Goal: Task Accomplishment & Management: Use online tool/utility

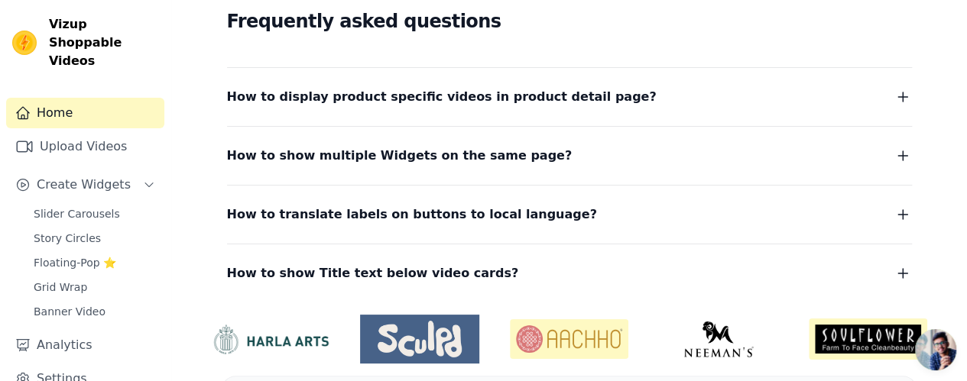
scroll to position [469, 0]
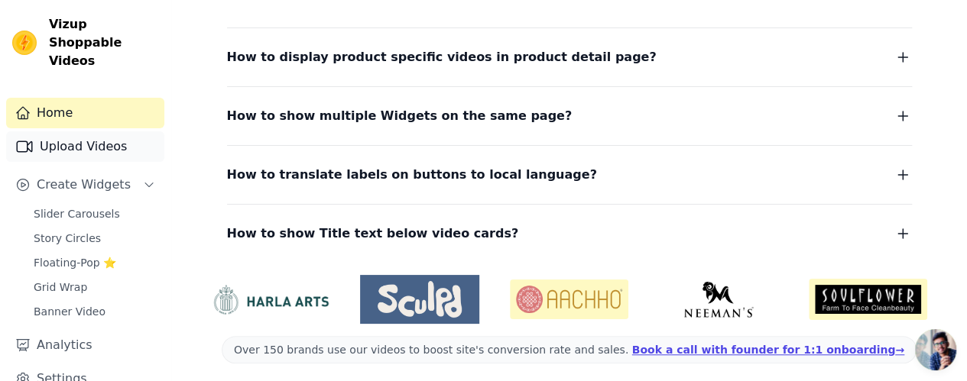
click at [96, 131] on link "Upload Videos" at bounding box center [85, 146] width 158 height 31
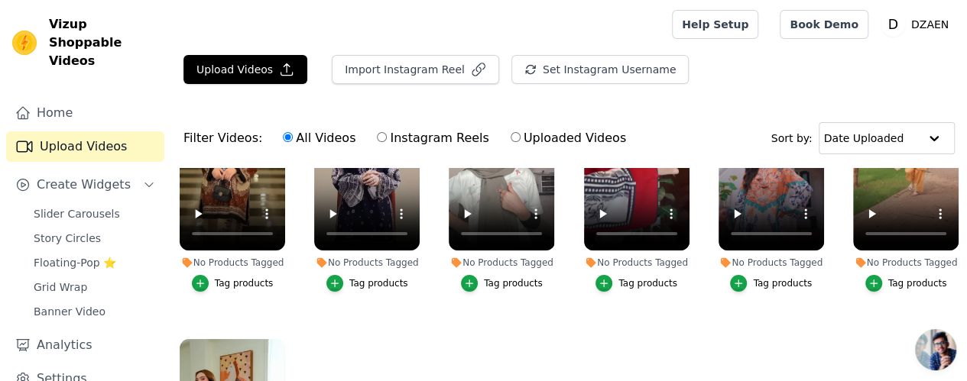
scroll to position [115, 0]
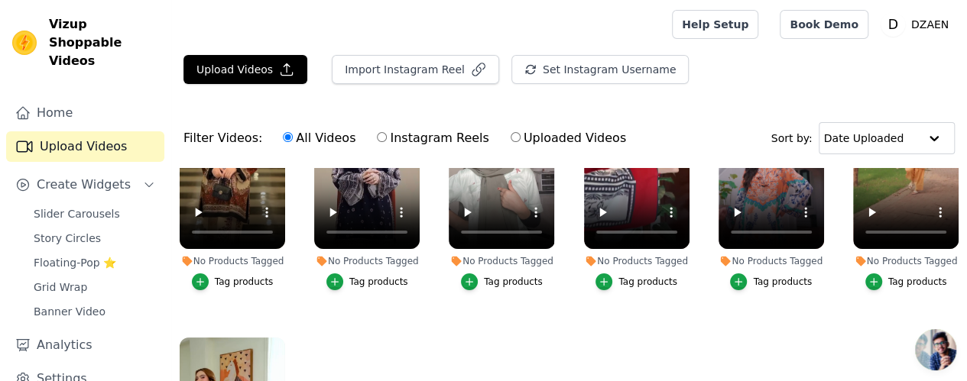
click at [333, 307] on ul "No Products Tagged Tag products No Products Tagged Tag products No Products Tag…" at bounding box center [569, 334] width 796 height 333
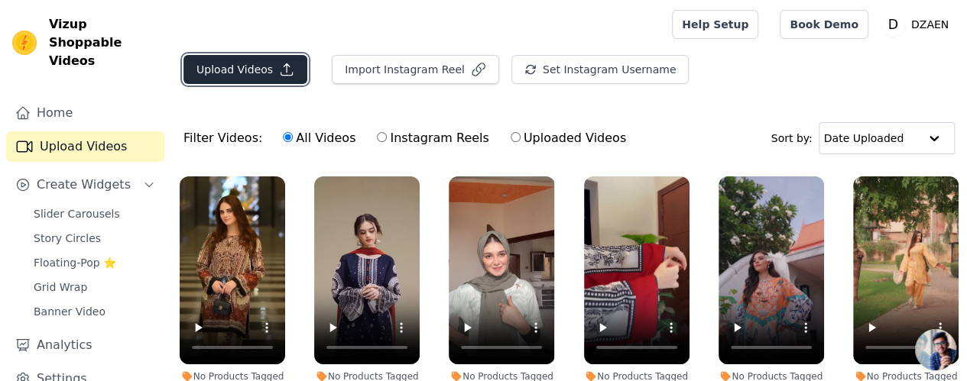
click at [259, 78] on button "Upload Videos" at bounding box center [245, 69] width 124 height 29
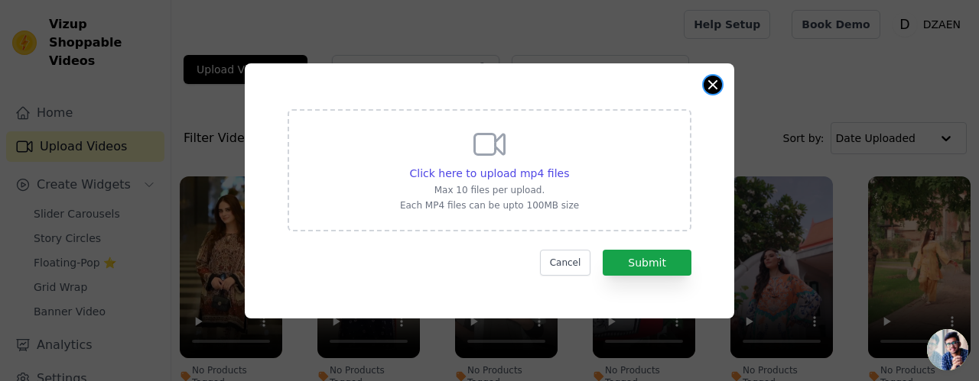
click at [713, 84] on button "Close modal" at bounding box center [712, 85] width 18 height 18
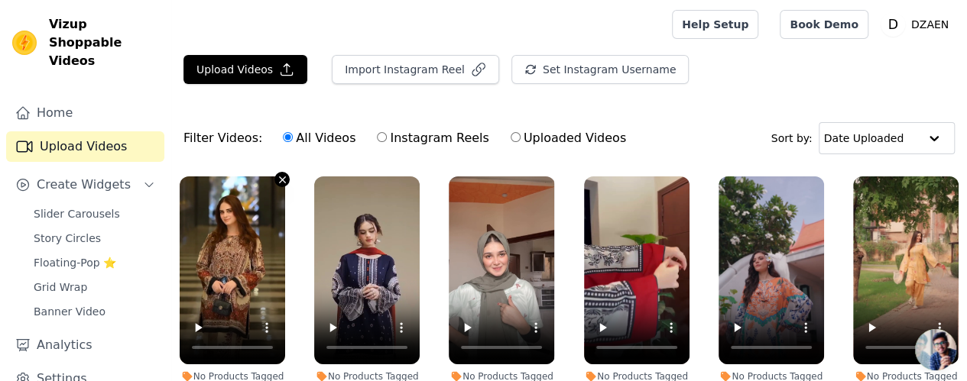
click at [277, 174] on icon "button" at bounding box center [282, 179] width 11 height 11
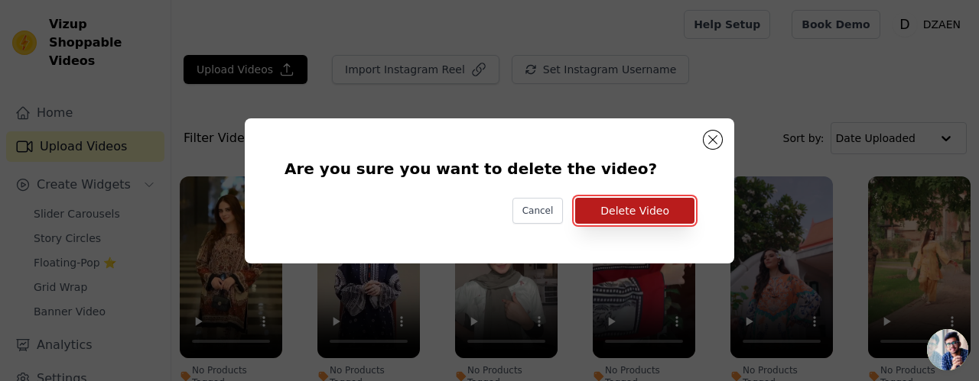
click at [633, 211] on button "Delete Video" at bounding box center [634, 211] width 119 height 26
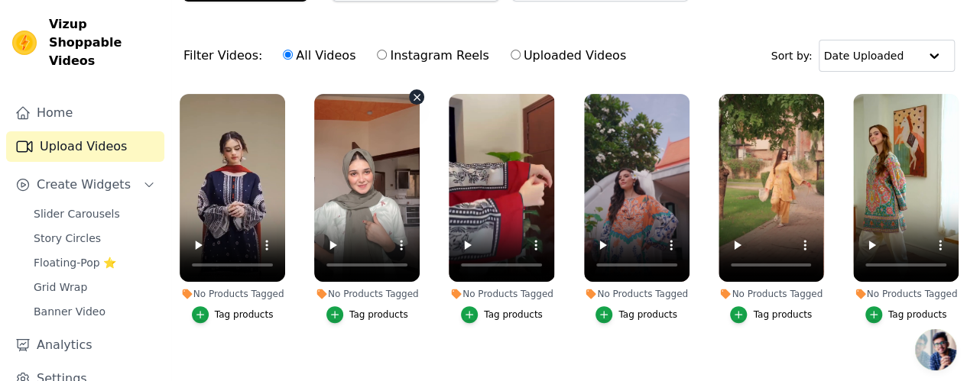
scroll to position [80, 0]
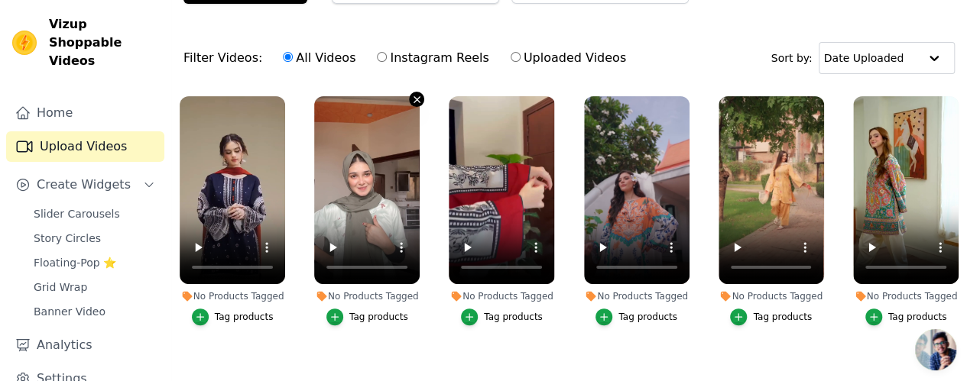
click at [411, 99] on icon "button" at bounding box center [416, 99] width 11 height 11
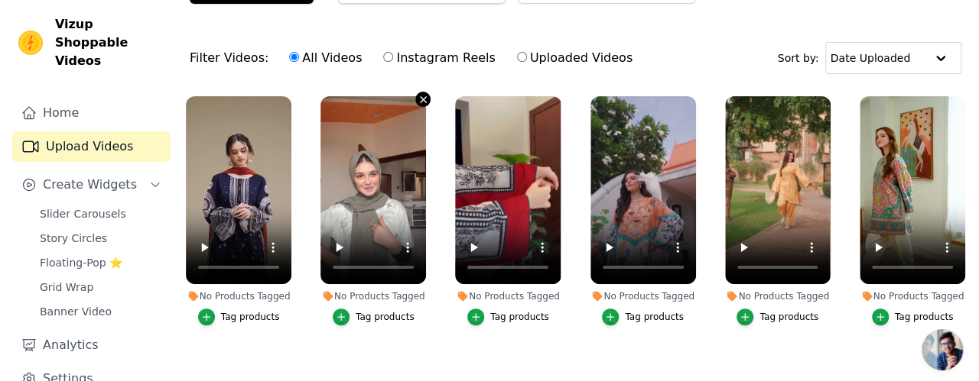
scroll to position [0, 0]
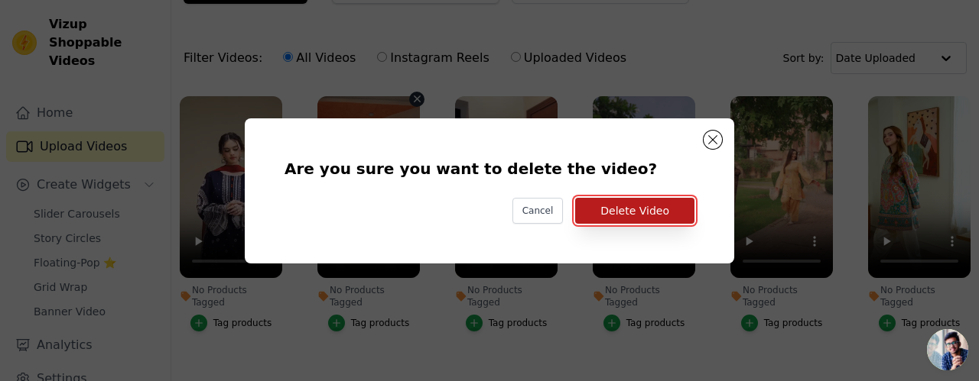
click at [642, 204] on button "Delete Video" at bounding box center [634, 211] width 119 height 26
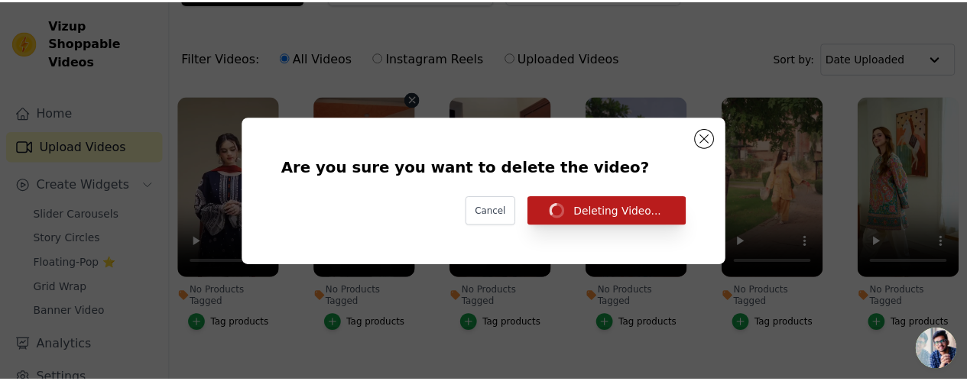
scroll to position [80, 0]
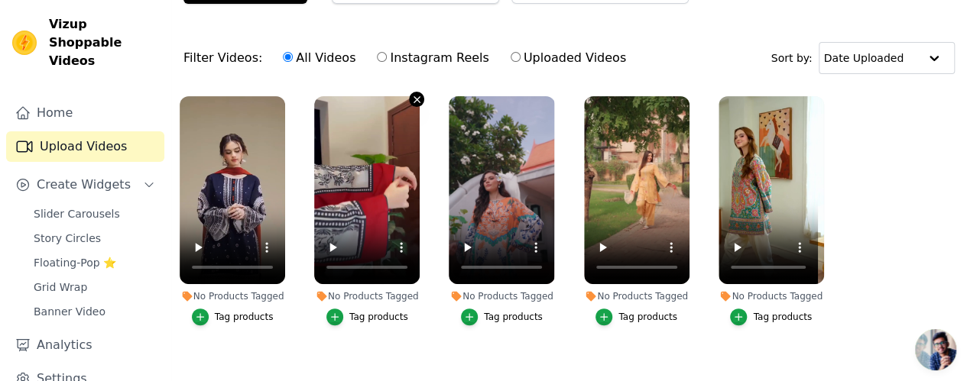
click at [413, 96] on icon "button" at bounding box center [416, 99] width 11 height 11
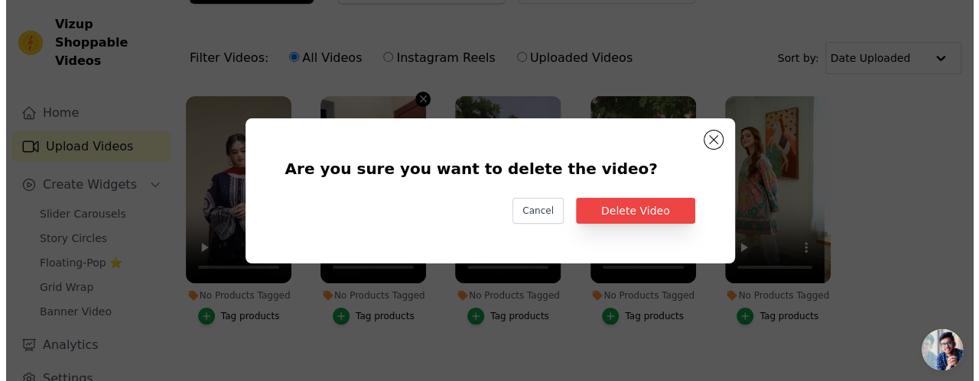
scroll to position [0, 0]
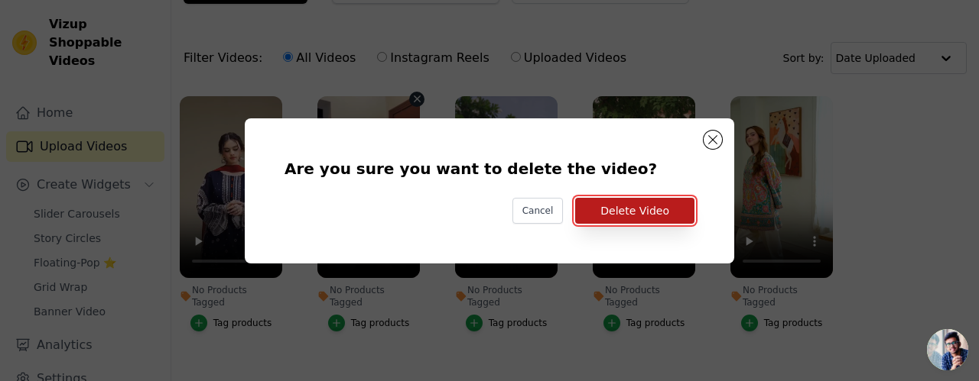
click at [609, 203] on button "Delete Video" at bounding box center [634, 211] width 119 height 26
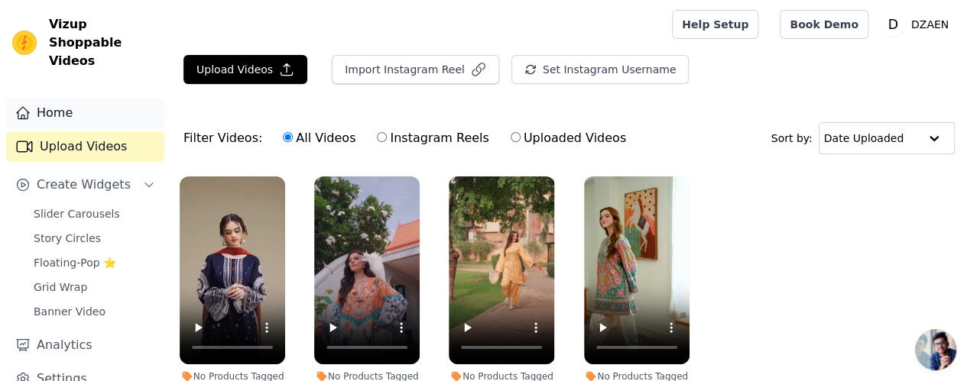
click at [93, 101] on link "Home" at bounding box center [85, 113] width 158 height 31
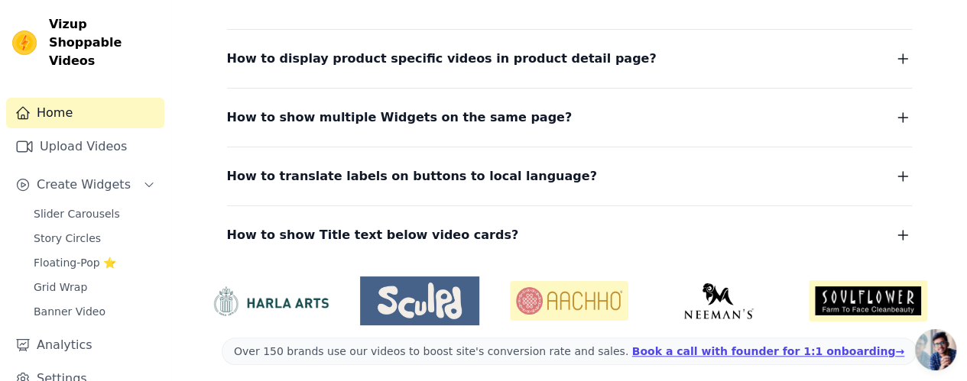
scroll to position [469, 0]
